Goal: Find specific page/section: Find specific page/section

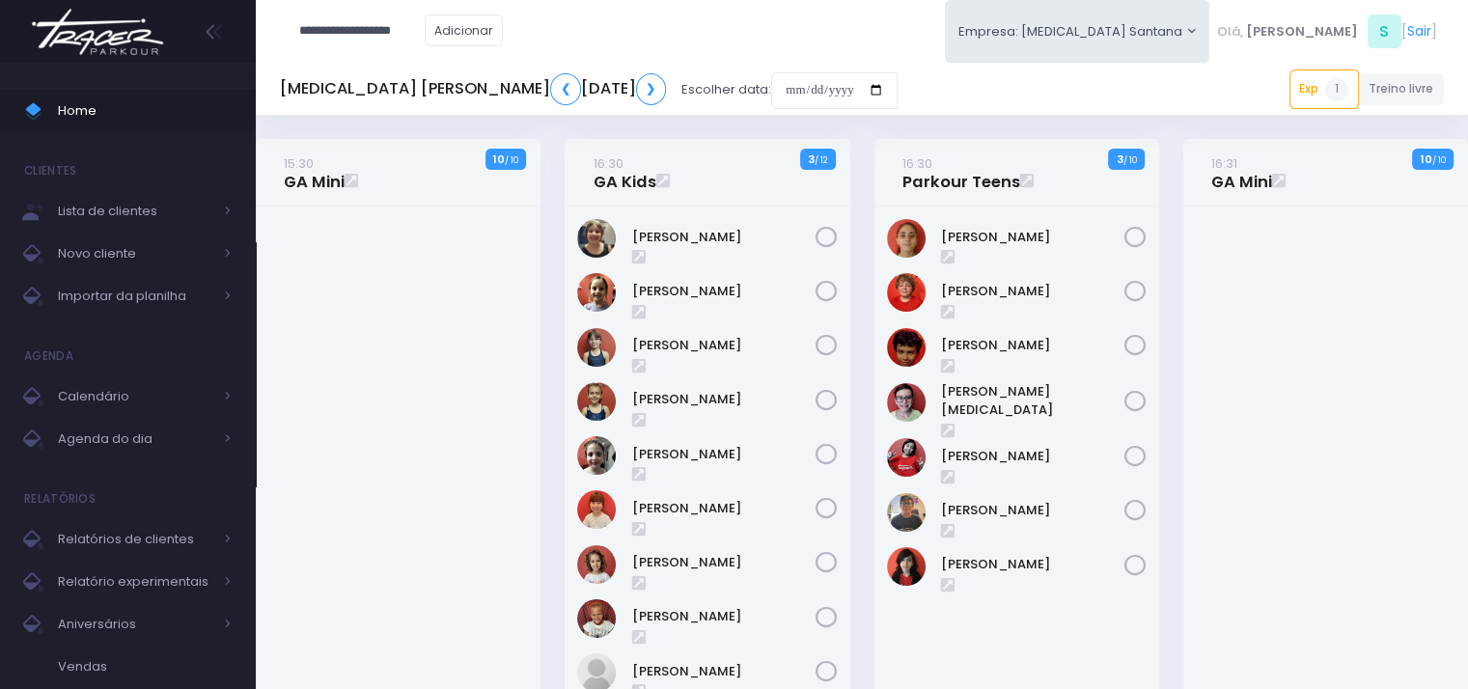
type input "**********"
click input "submit" at bounding box center [0, 0] width 0 height 0
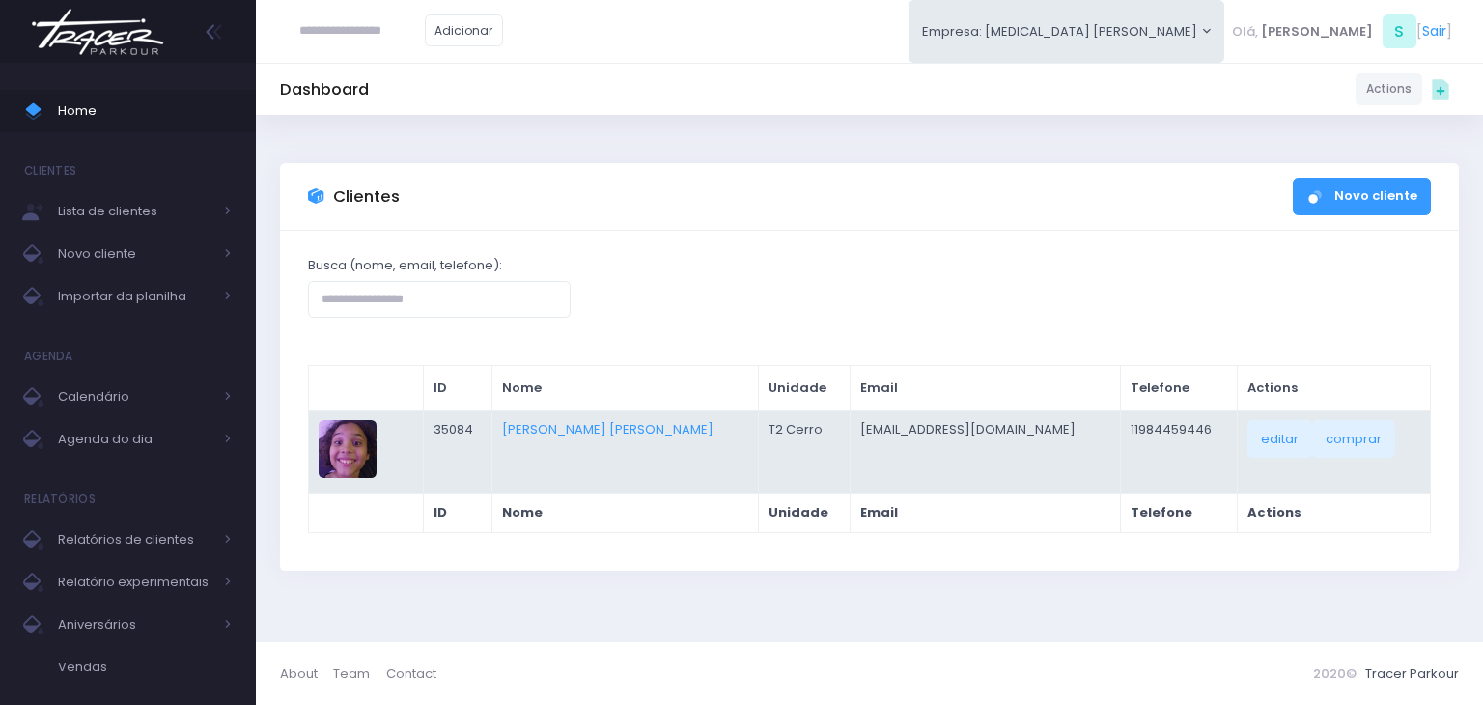
drag, startPoint x: 628, startPoint y: 433, endPoint x: 657, endPoint y: 445, distance: 31.2
click at [628, 433] on link "[PERSON_NAME]" at bounding box center [607, 429] width 211 height 18
